Goal: Information Seeking & Learning: Learn about a topic

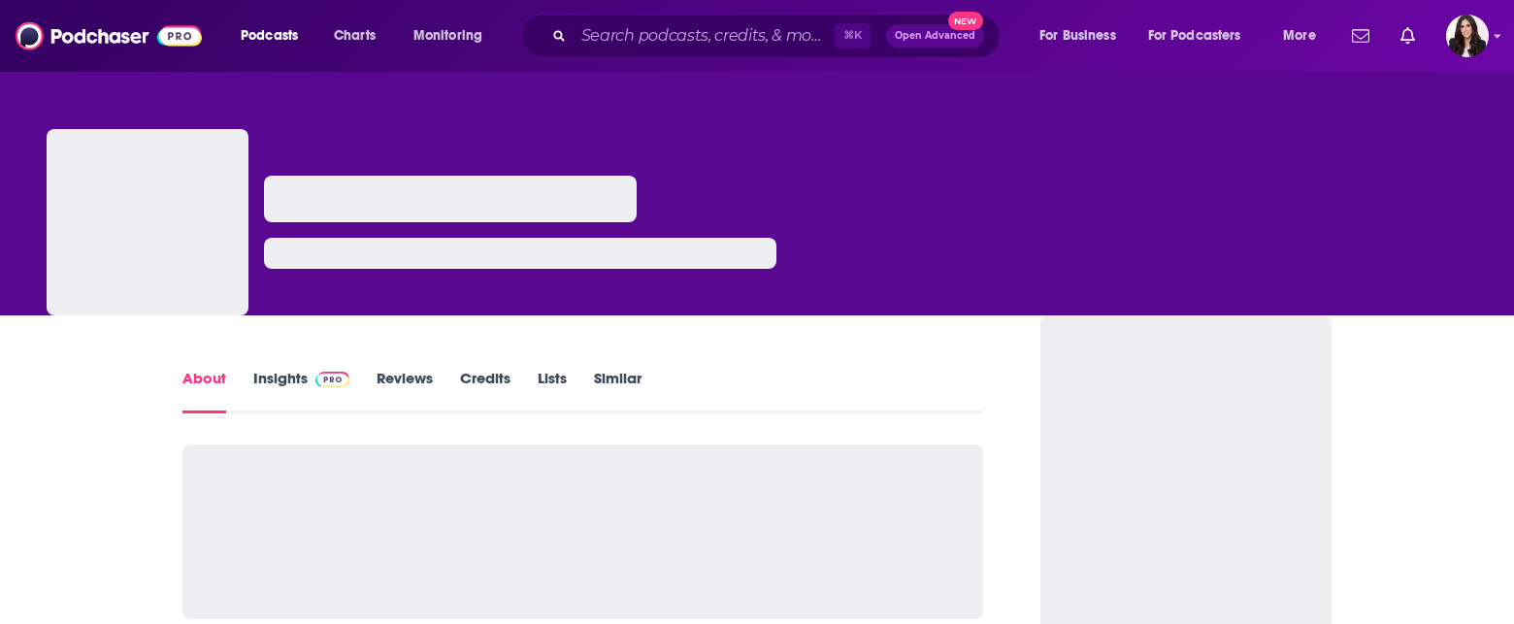
click at [334, 386] on img at bounding box center [332, 380] width 34 height 16
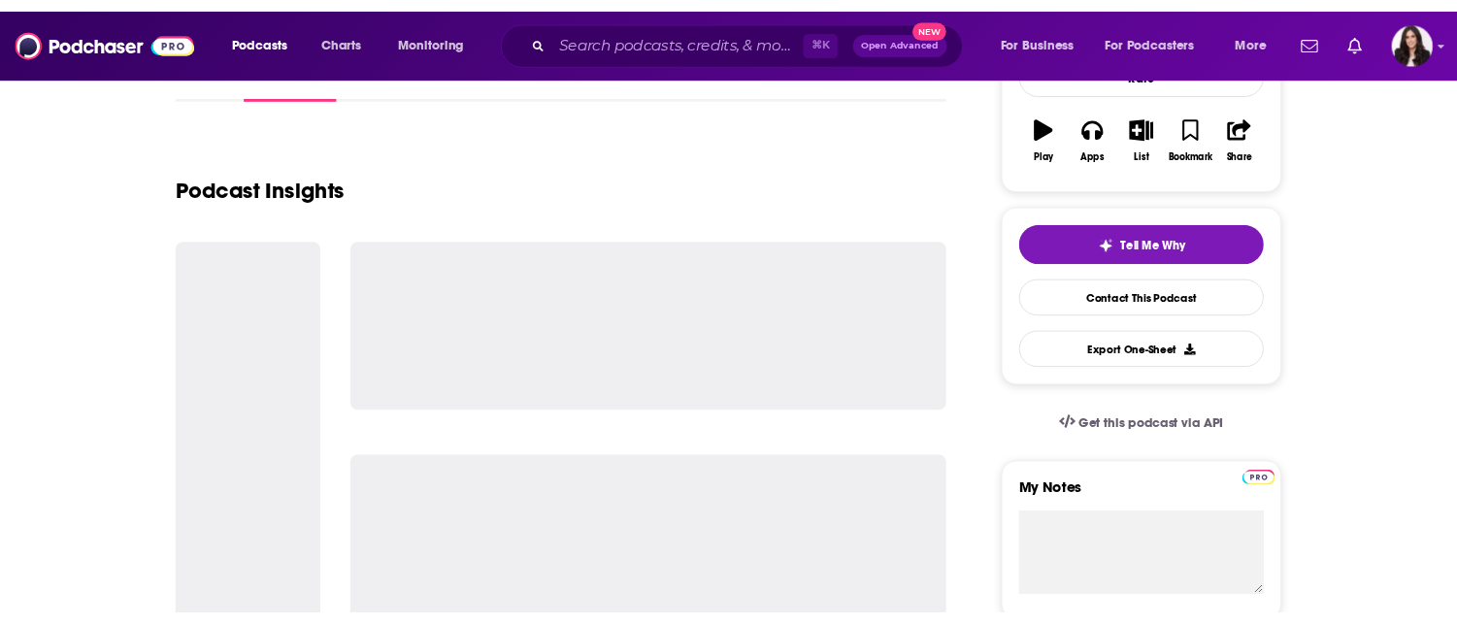
scroll to position [348, 0]
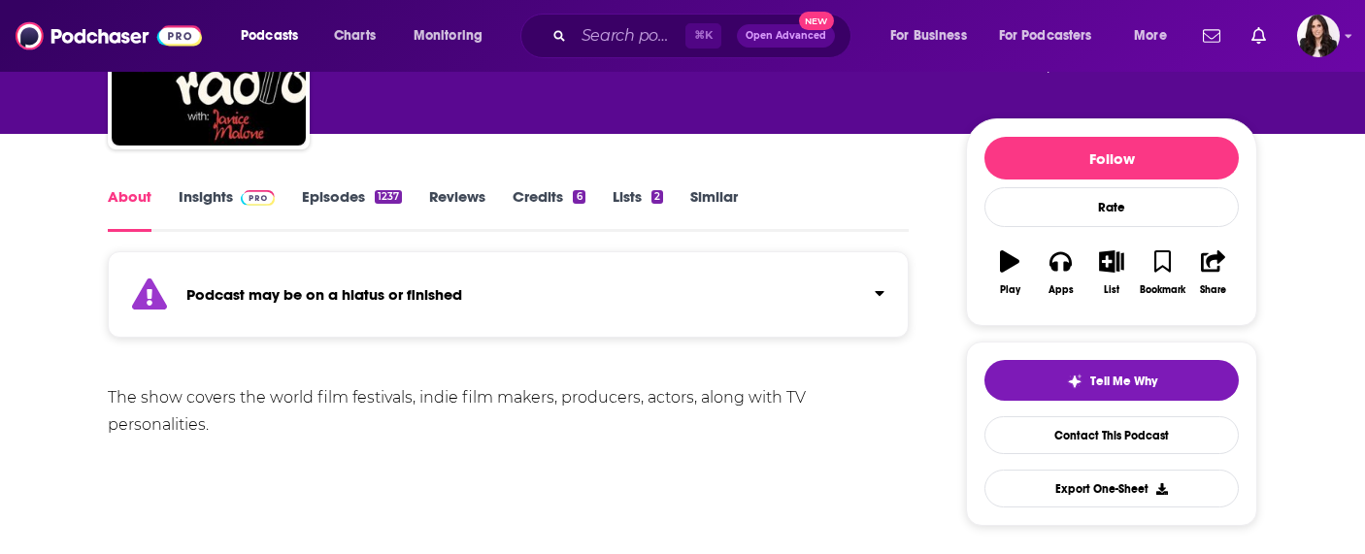
scroll to position [159, 0]
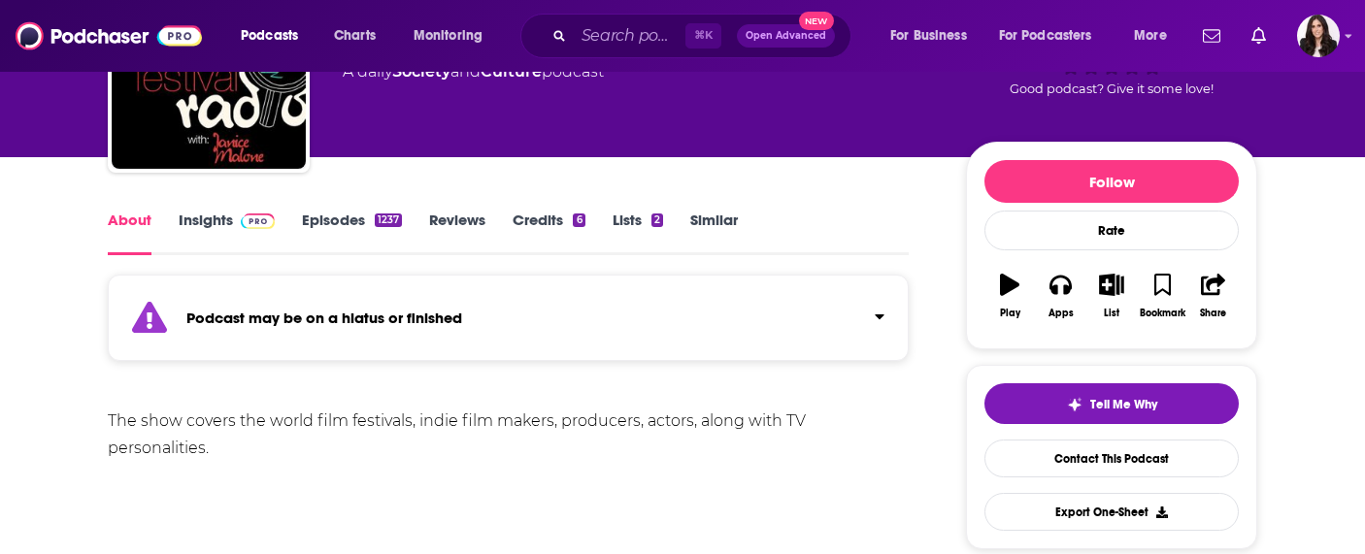
click at [238, 235] on link "Insights" at bounding box center [227, 233] width 96 height 45
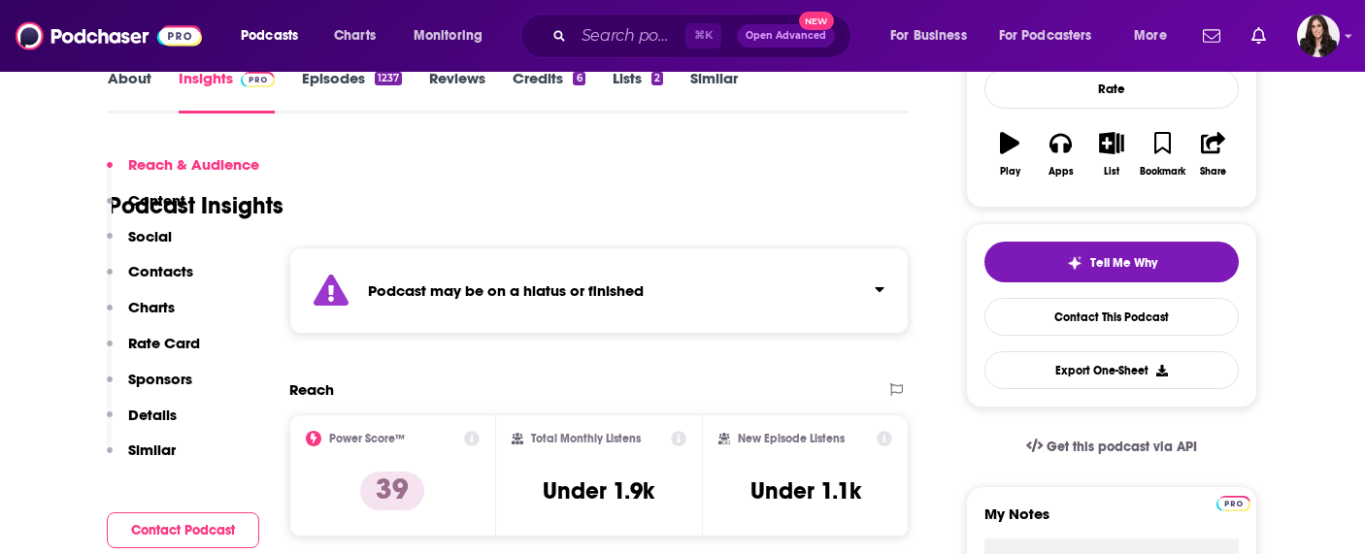
scroll to position [401, 0]
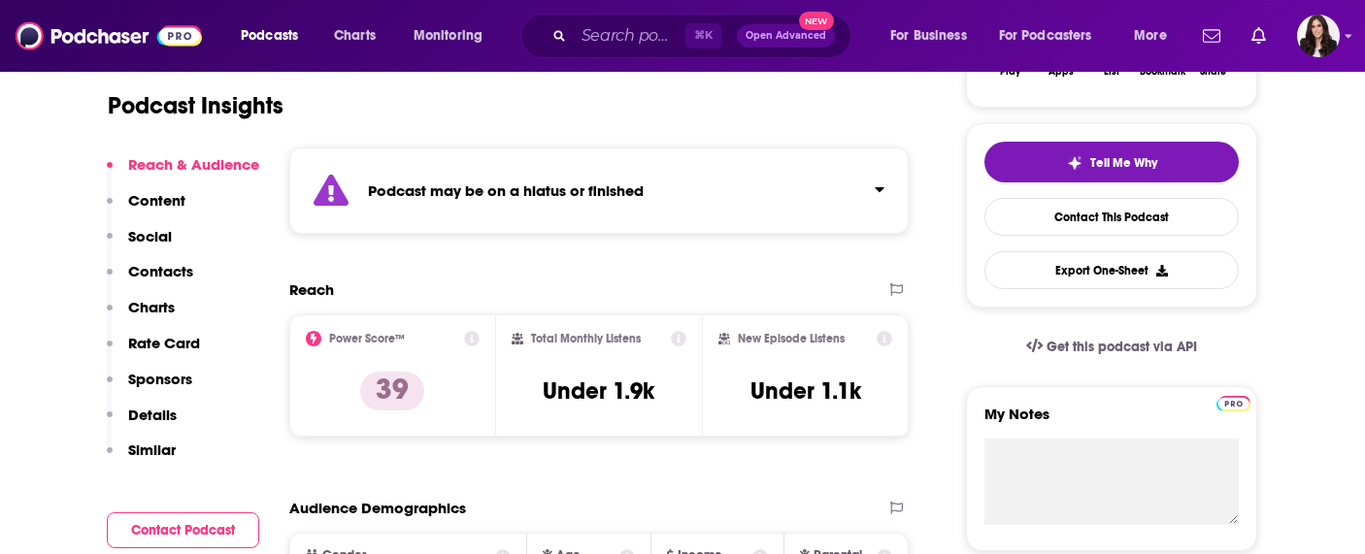
click at [166, 188] on button "Reach & Audience" at bounding box center [183, 173] width 152 height 36
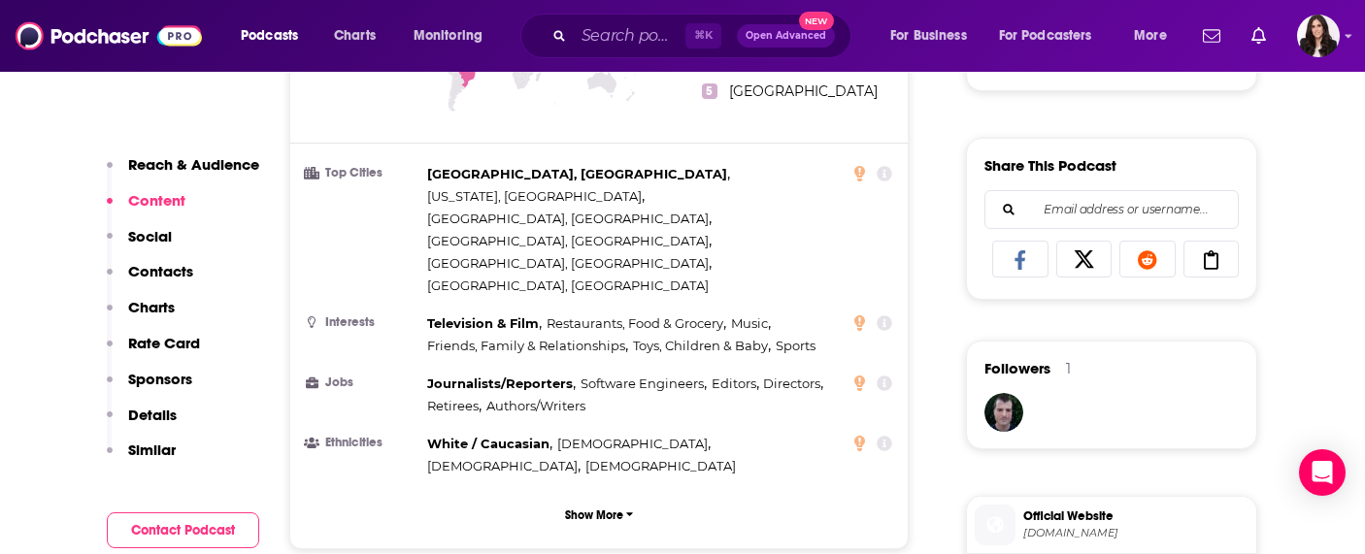
scroll to position [905, 0]
